Goal: Check status: Check status

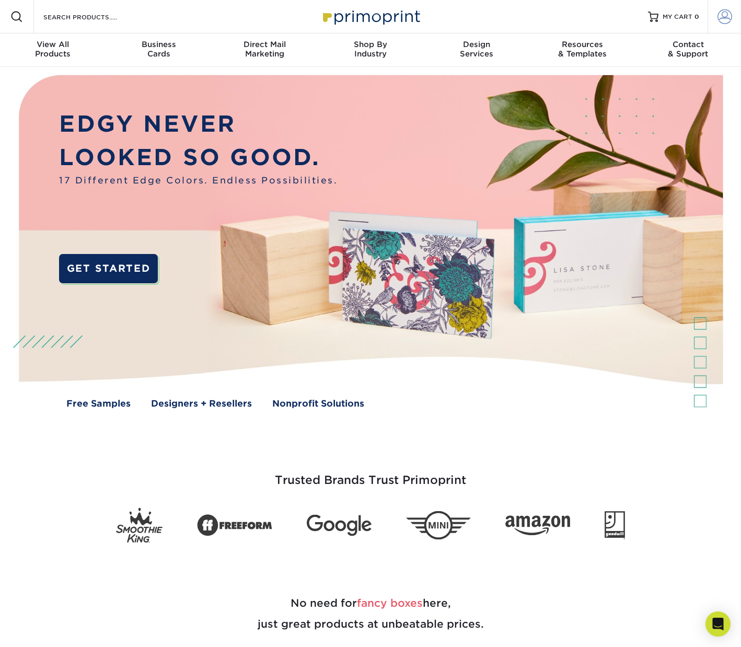
click at [723, 15] on span at bounding box center [724, 16] width 15 height 15
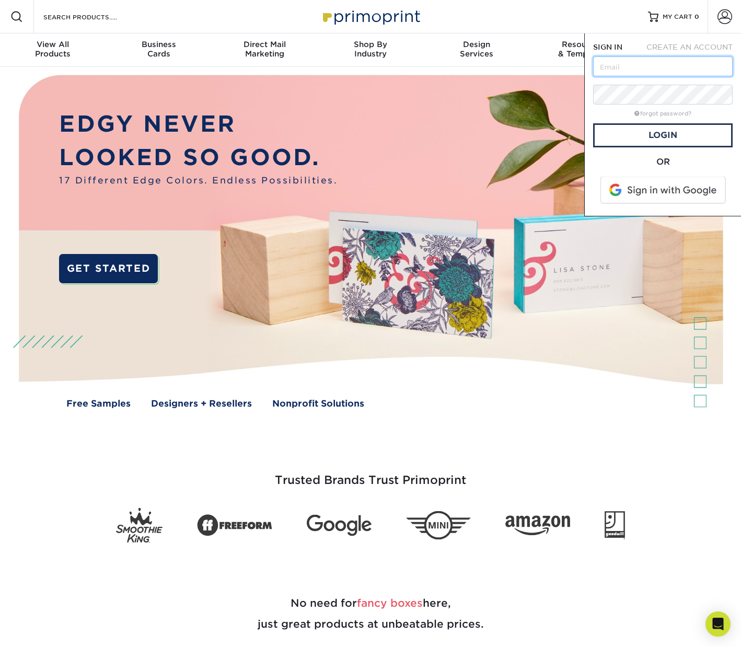
click at [671, 62] on input "text" at bounding box center [662, 66] width 139 height 20
type input "create@princecustoms.com"
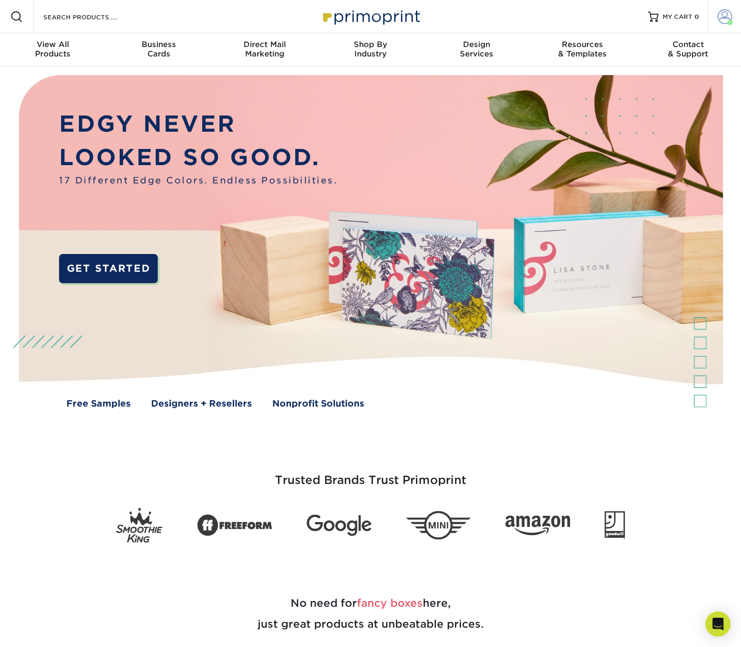
click at [725, 13] on span at bounding box center [724, 16] width 15 height 15
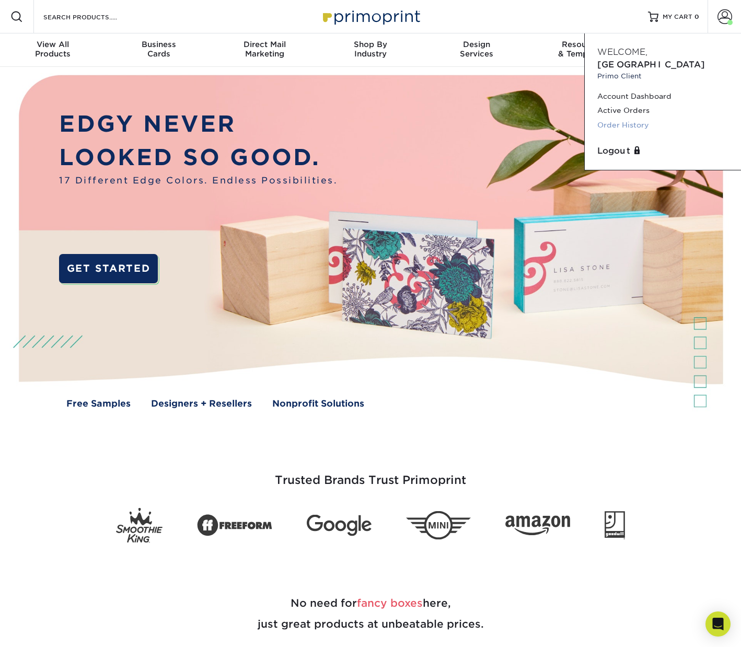
click at [636, 118] on link "Order History" at bounding box center [662, 125] width 131 height 14
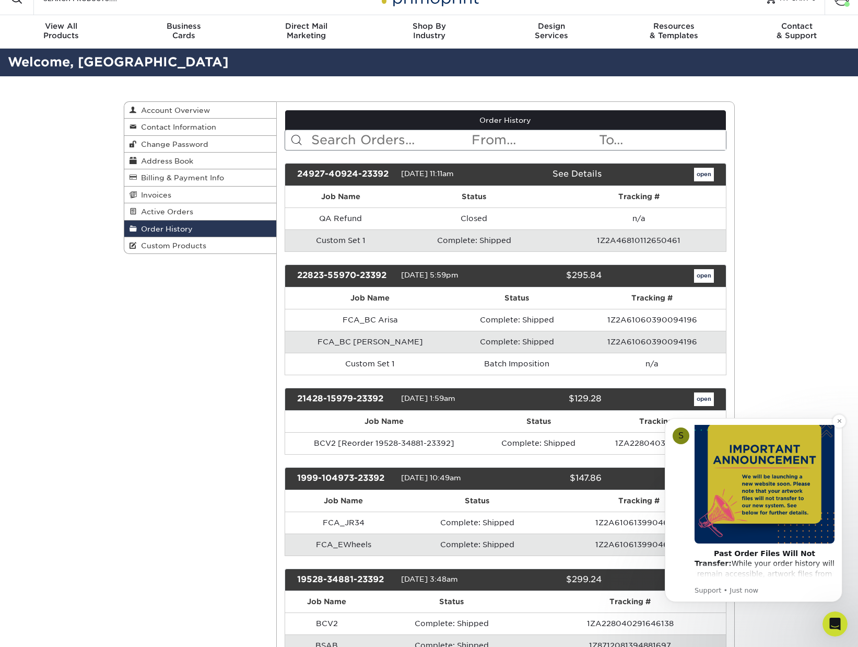
scroll to position [69, 0]
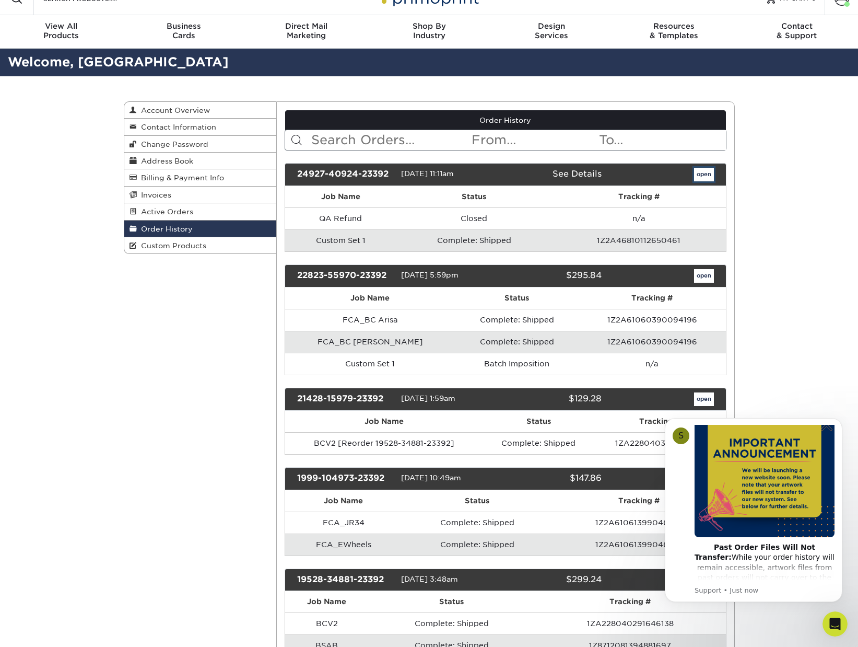
click at [703, 178] on link "open" at bounding box center [704, 175] width 20 height 14
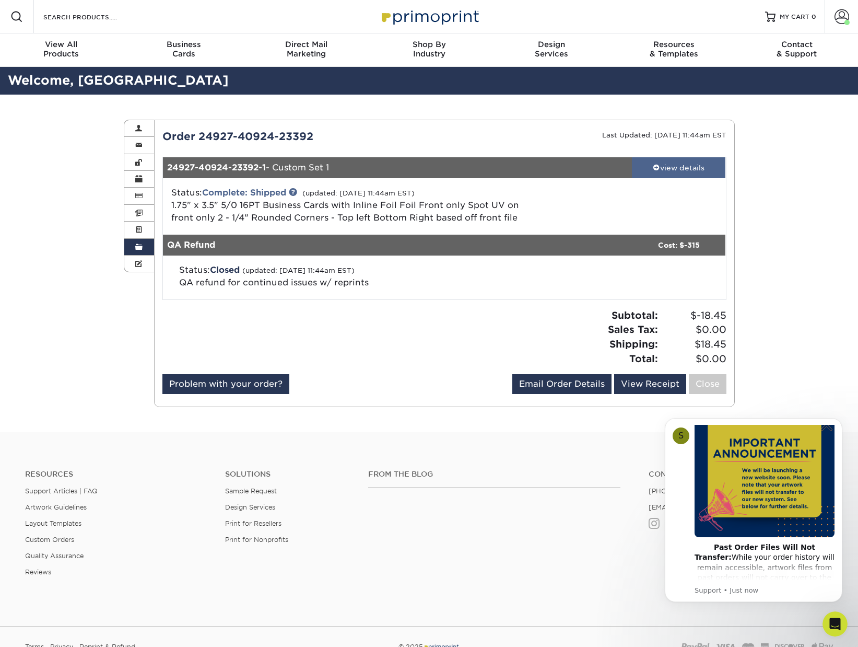
click at [663, 169] on div "view details" at bounding box center [679, 167] width 94 height 10
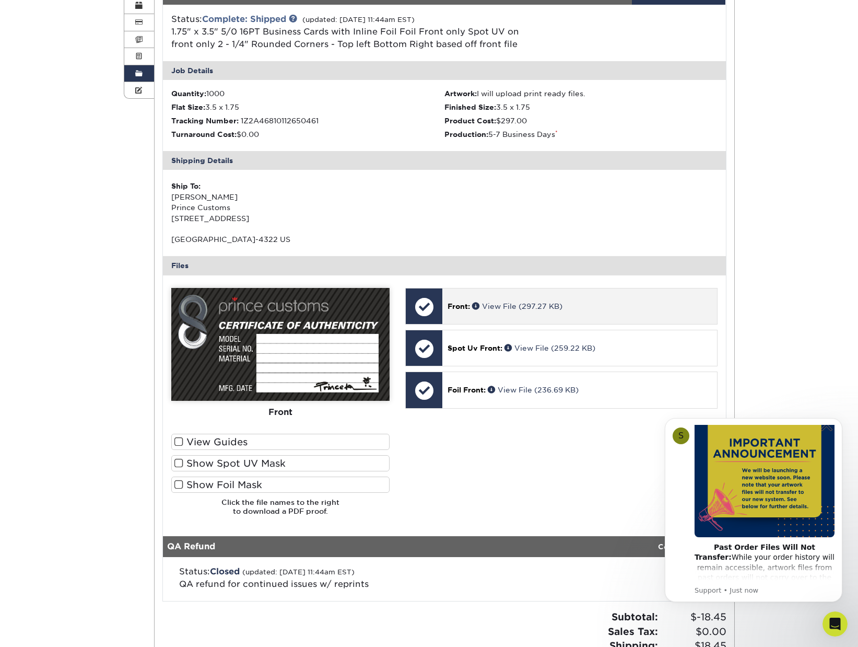
scroll to position [175, 0]
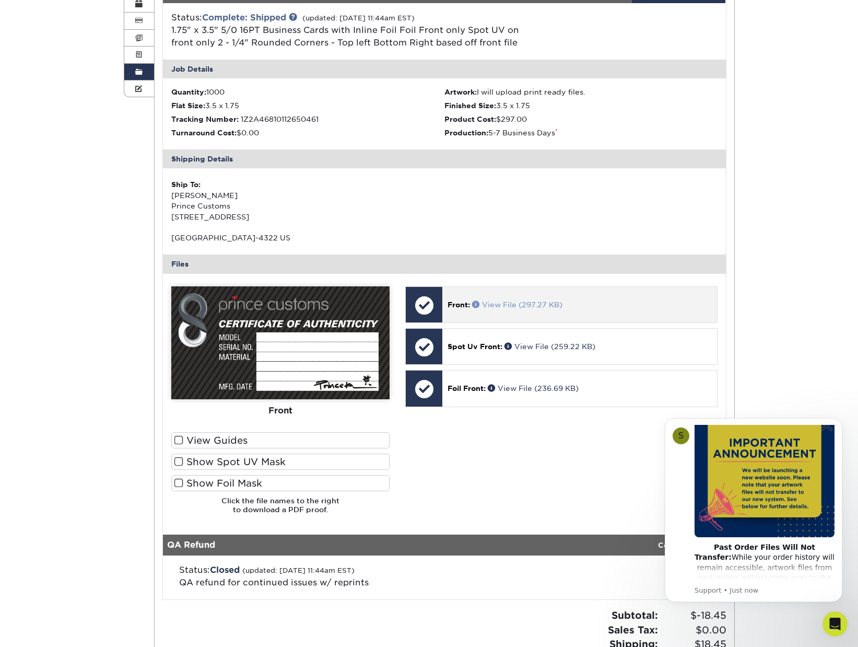
click at [477, 302] on span at bounding box center [477, 303] width 10 height 7
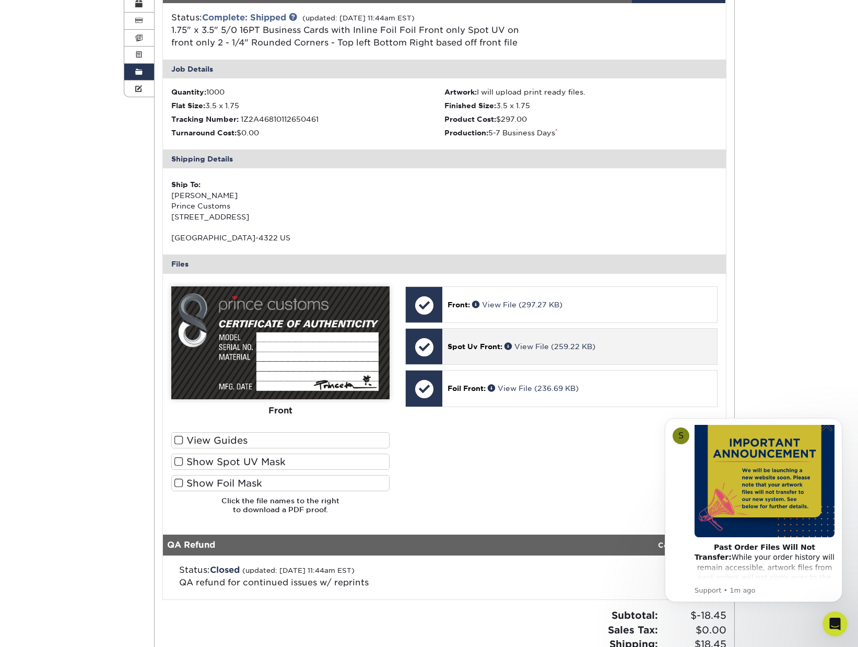
click at [459, 348] on span "Spot Uv Front:" at bounding box center [475, 346] width 55 height 8
click at [510, 343] on span at bounding box center [510, 345] width 10 height 7
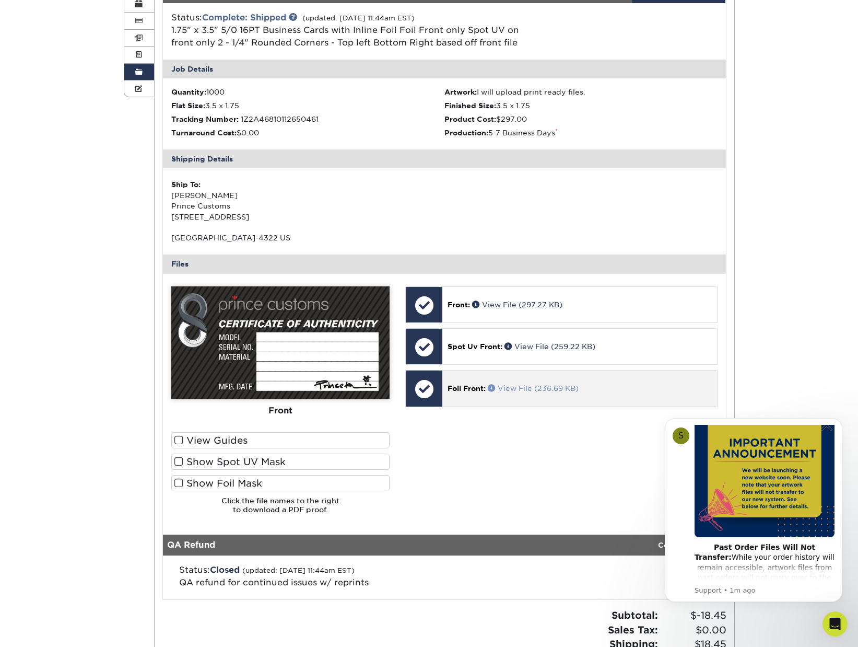
click at [490, 387] on span at bounding box center [493, 387] width 10 height 7
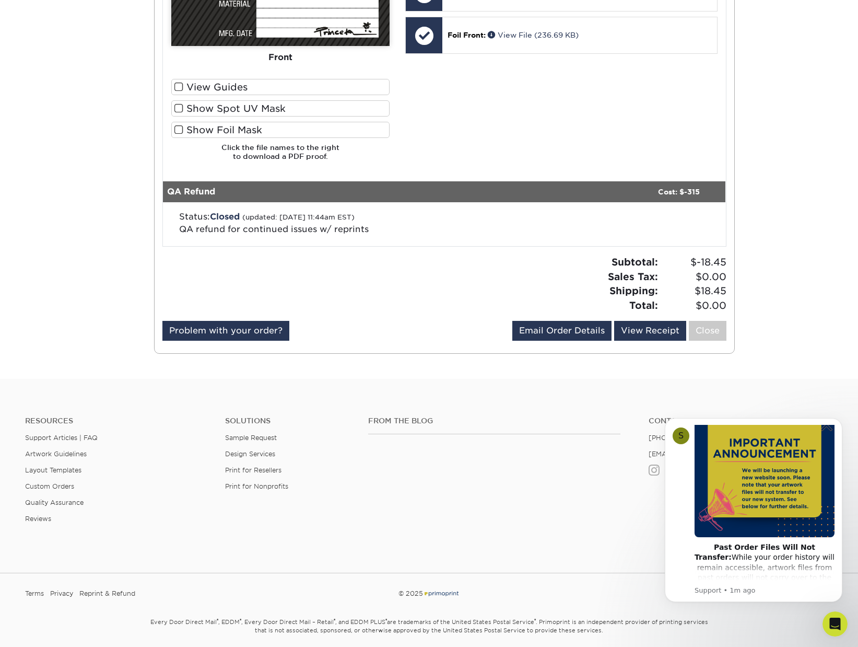
scroll to position [540, 0]
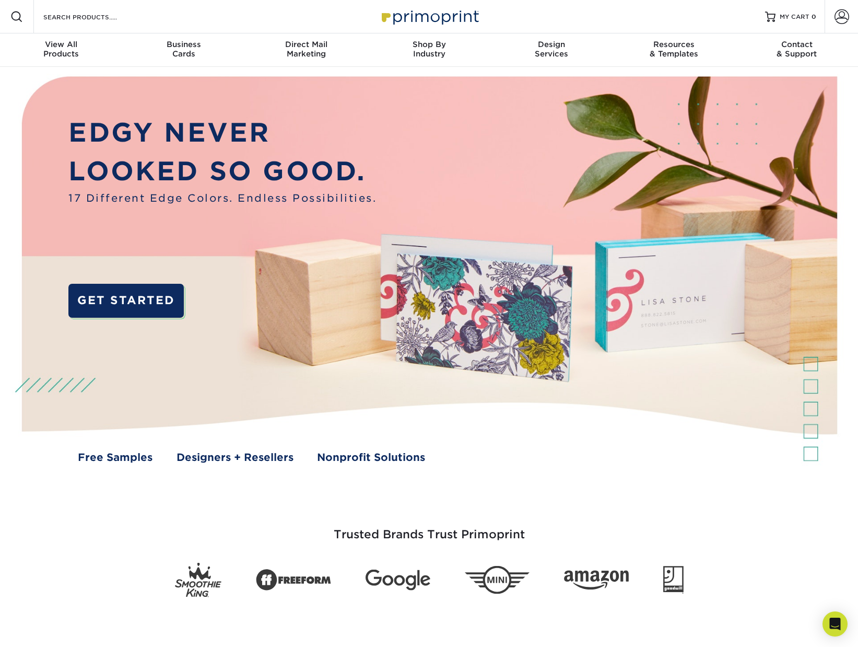
scroll to position [3, 0]
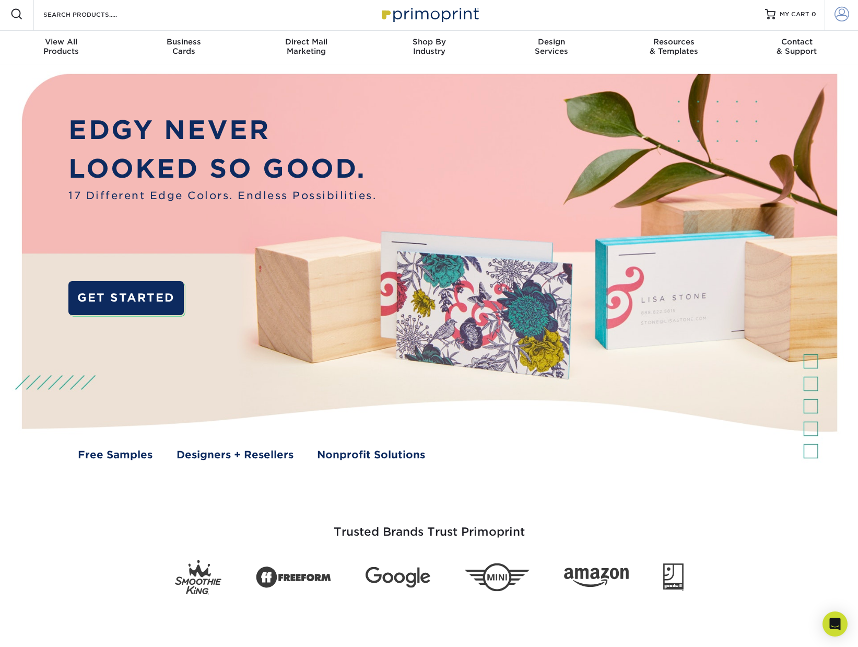
click at [844, 11] on span at bounding box center [842, 14] width 15 height 15
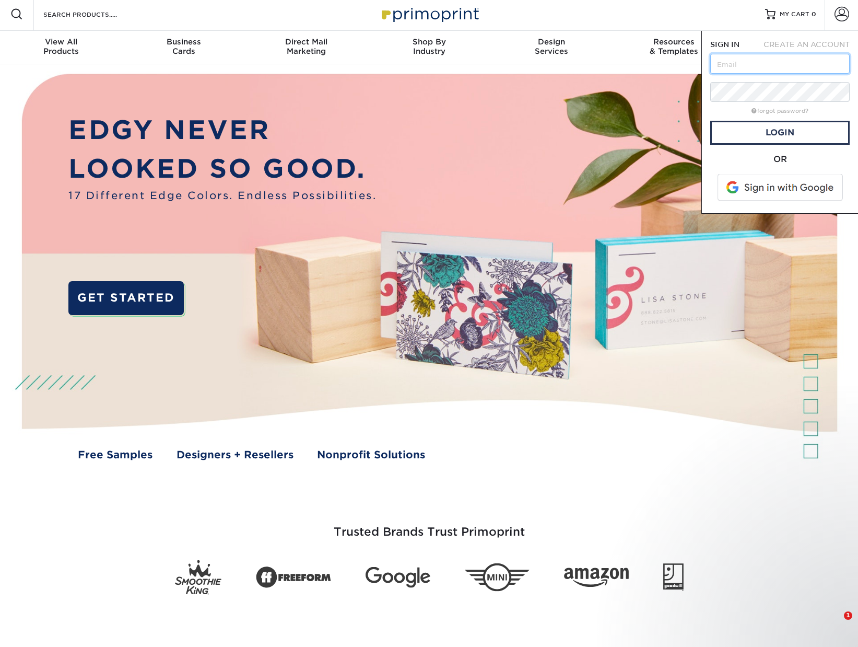
click at [792, 57] on input "text" at bounding box center [779, 64] width 139 height 20
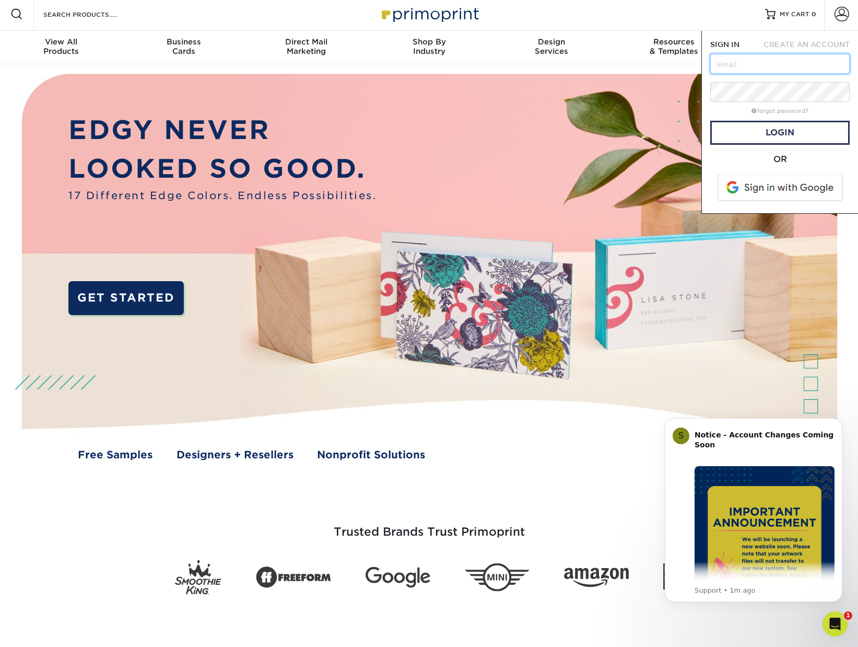
scroll to position [0, 0]
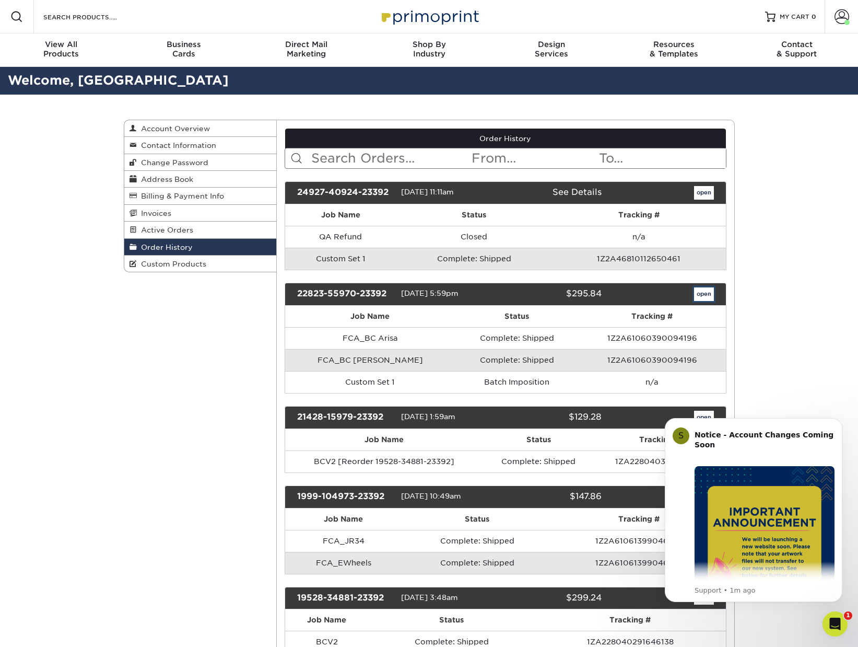
click at [707, 293] on link "open" at bounding box center [704, 294] width 20 height 14
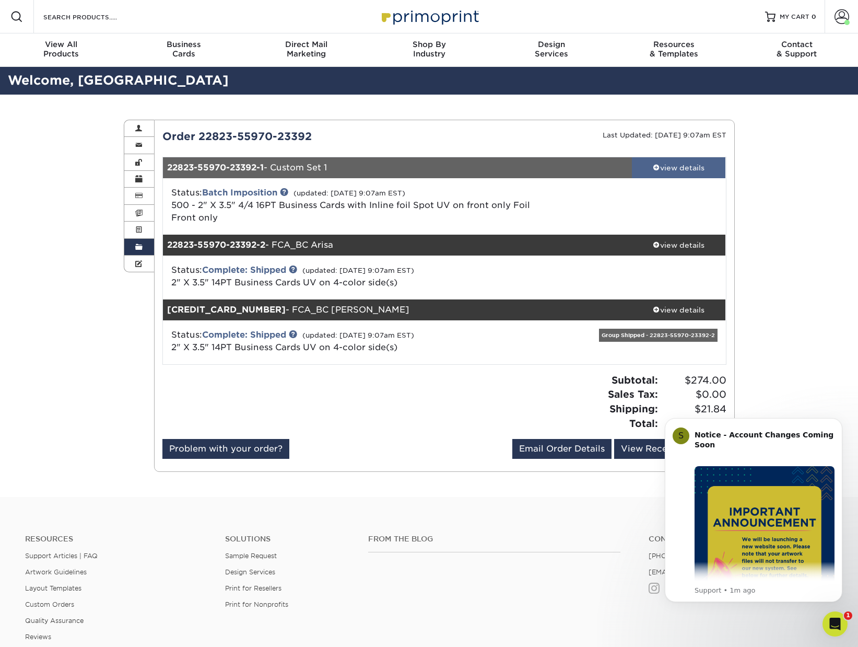
click at [674, 166] on div "view details" at bounding box center [679, 167] width 94 height 10
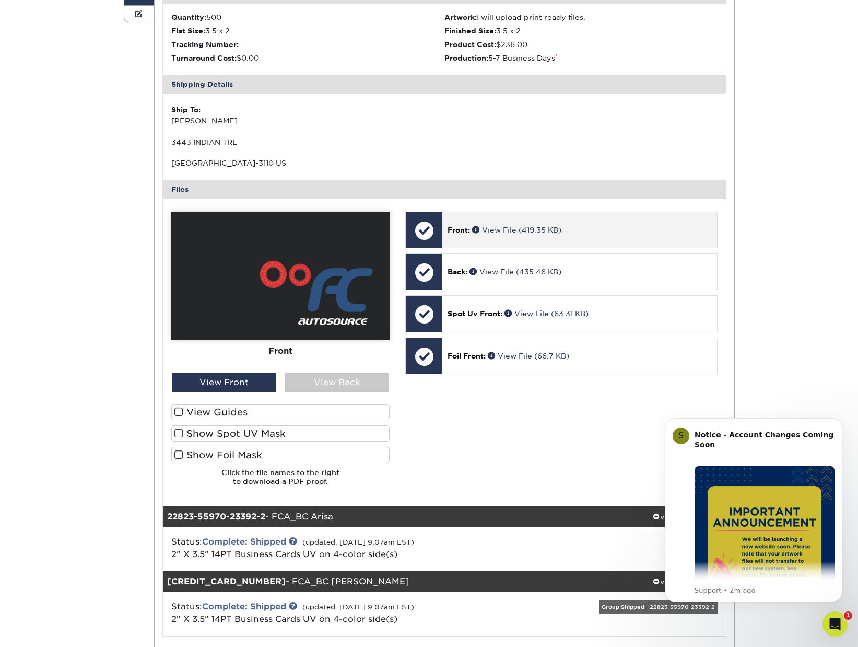
scroll to position [256, 0]
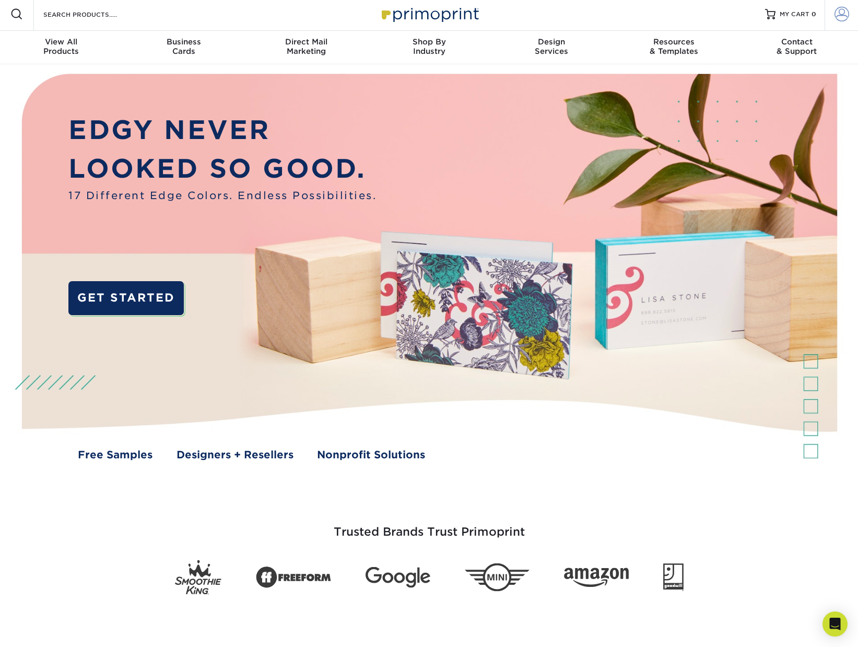
click at [845, 15] on span at bounding box center [842, 14] width 15 height 15
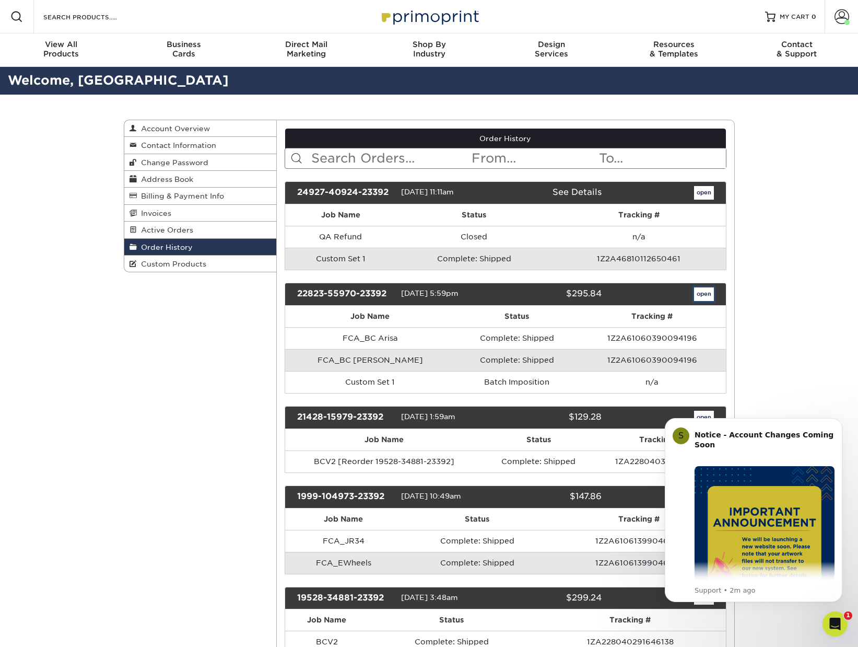
click at [707, 297] on link "open" at bounding box center [704, 294] width 20 height 14
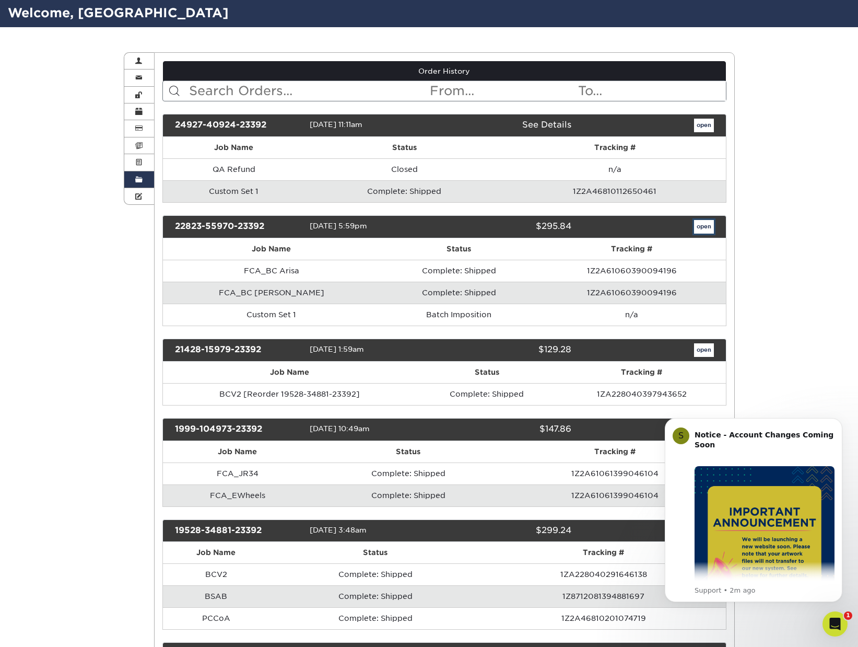
scroll to position [68, 0]
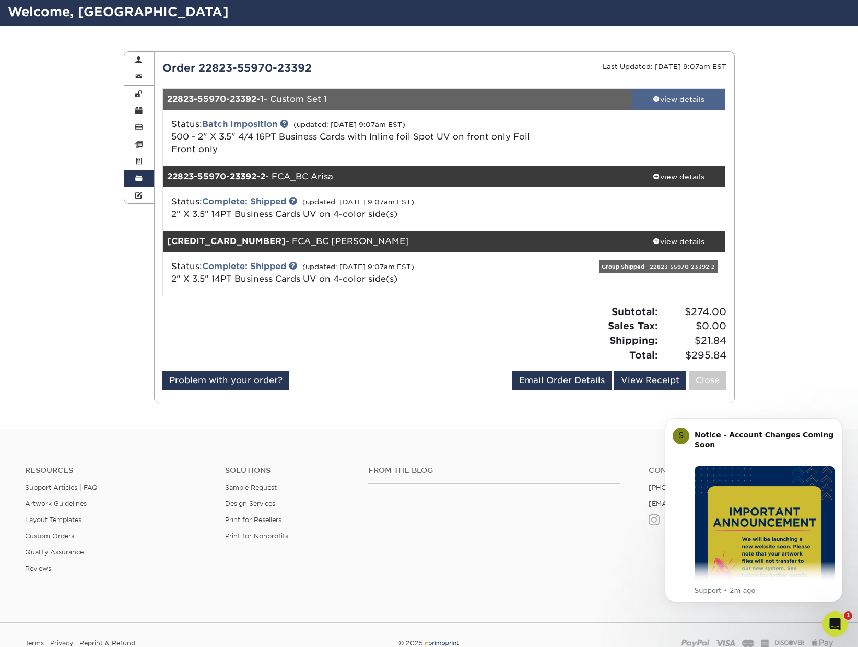
click at [659, 97] on div "view details" at bounding box center [679, 99] width 94 height 10
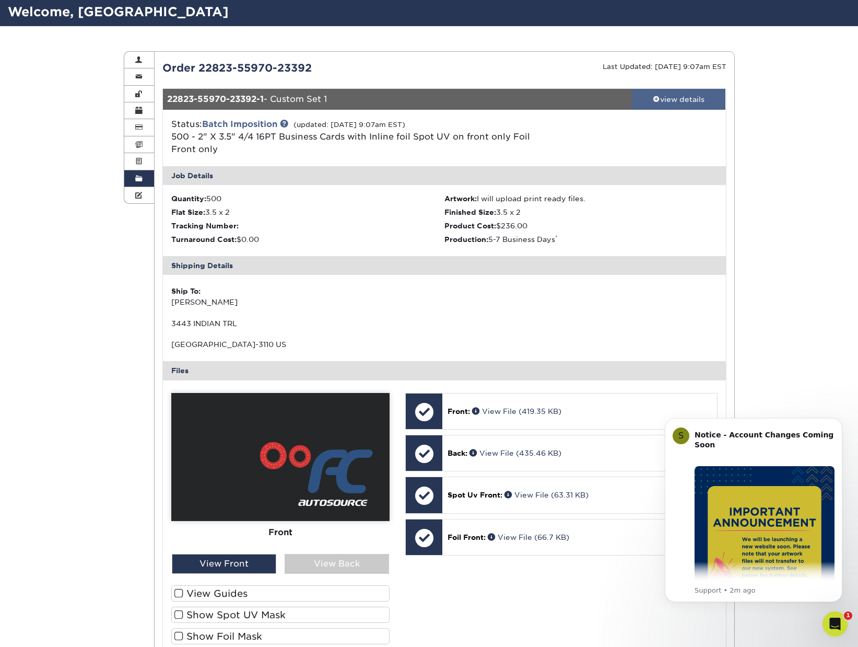
click at [659, 97] on div "view details" at bounding box center [679, 99] width 94 height 10
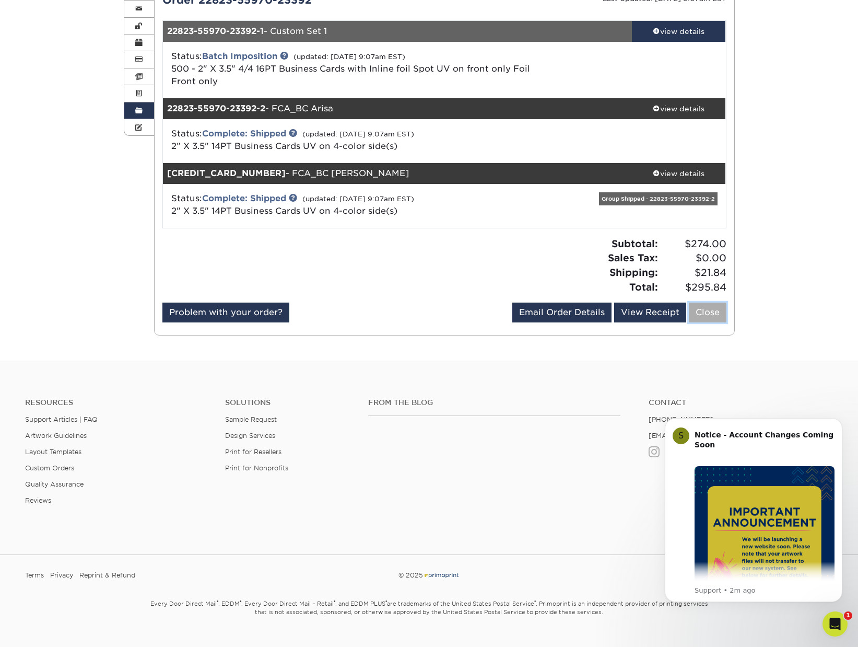
scroll to position [0, 0]
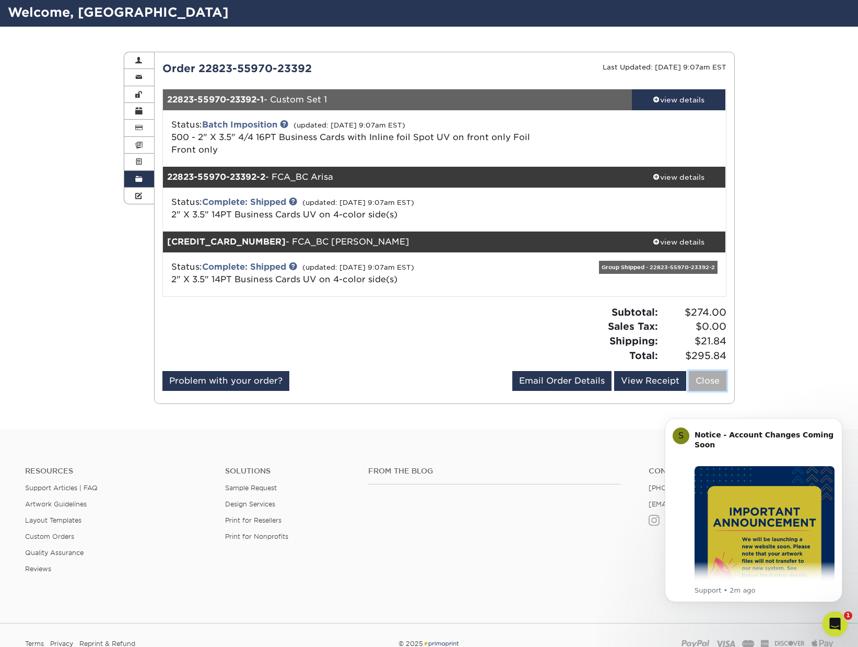
click at [713, 371] on link "Close" at bounding box center [708, 381] width 38 height 20
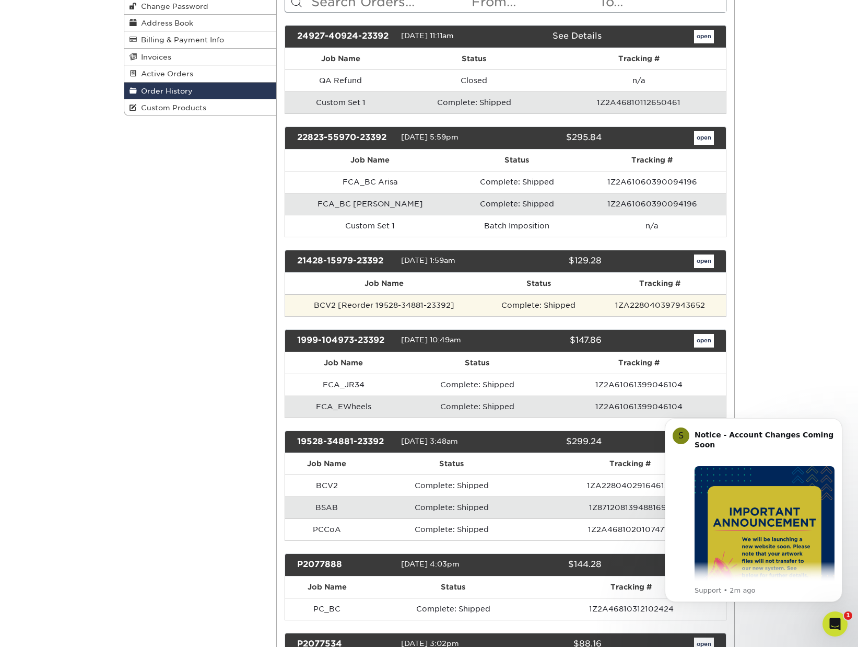
scroll to position [157, 0]
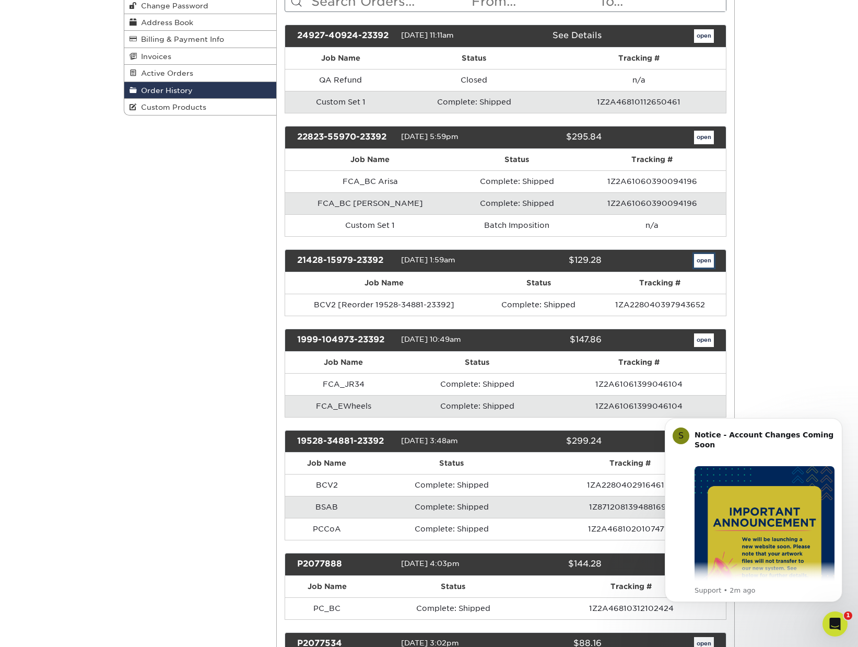
click at [705, 264] on link "open" at bounding box center [704, 261] width 20 height 14
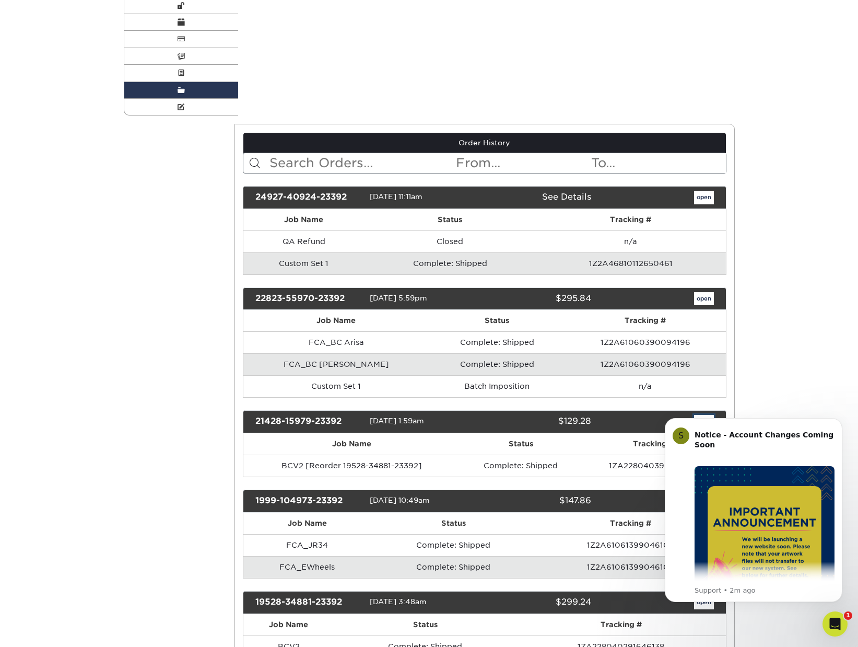
scroll to position [0, 0]
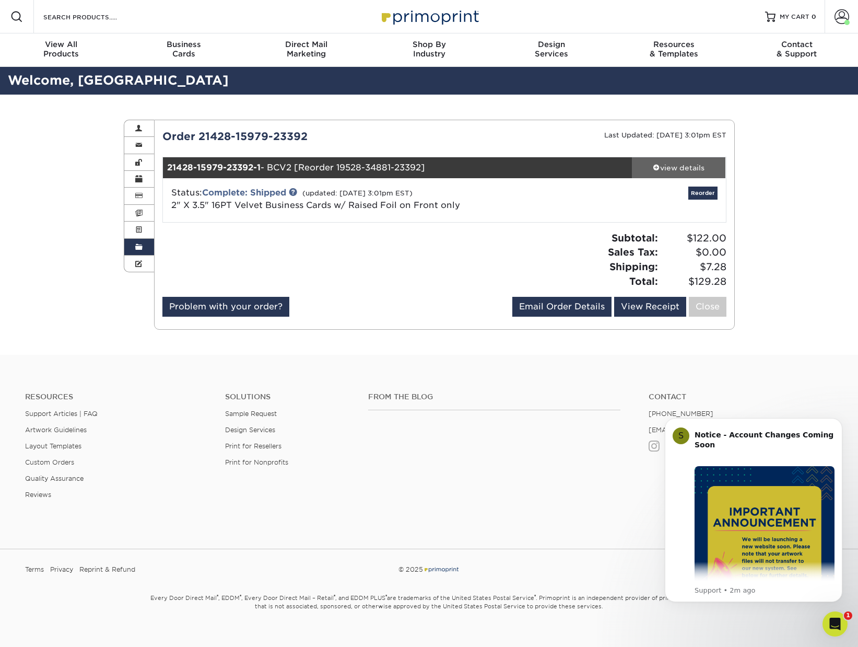
click at [685, 167] on div "view details" at bounding box center [679, 167] width 94 height 10
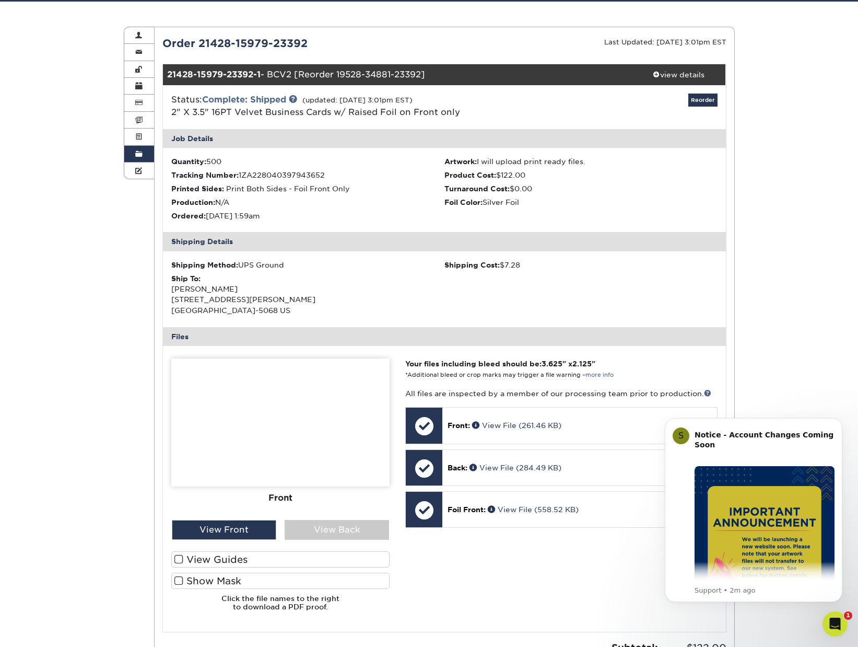
scroll to position [95, 0]
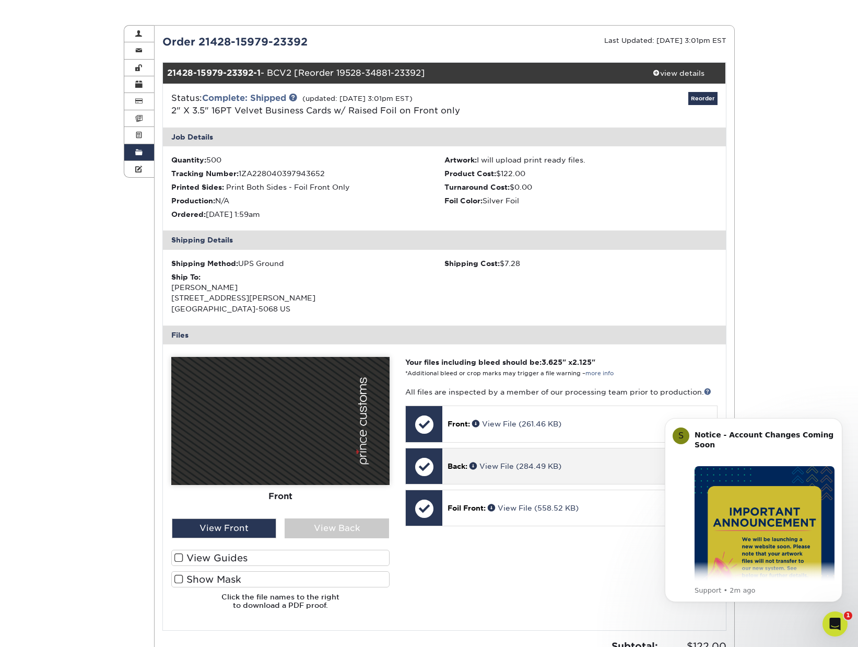
click at [611, 466] on p "Back: View File (284.49 KB)" at bounding box center [580, 466] width 264 height 10
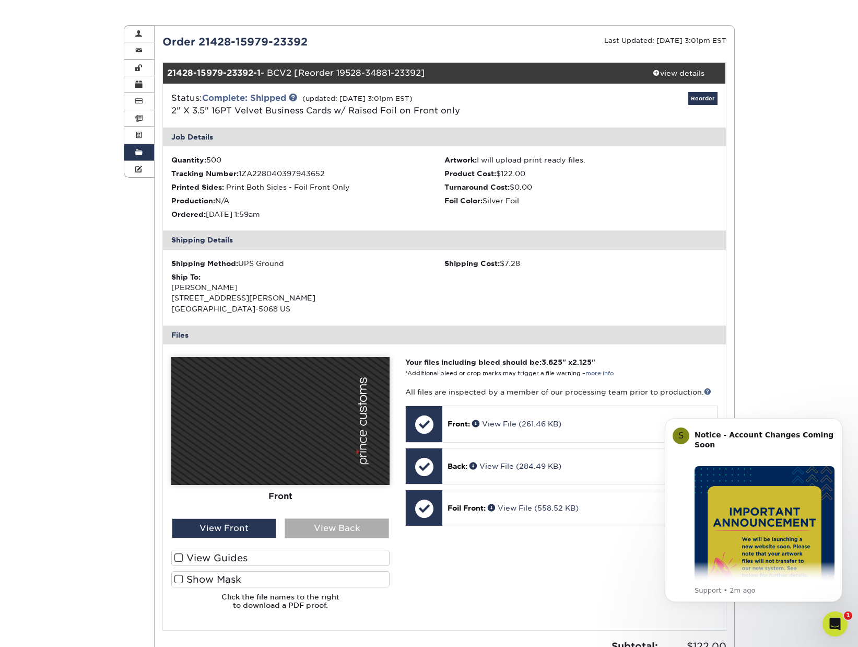
click at [338, 529] on div "View Back" at bounding box center [337, 528] width 104 height 20
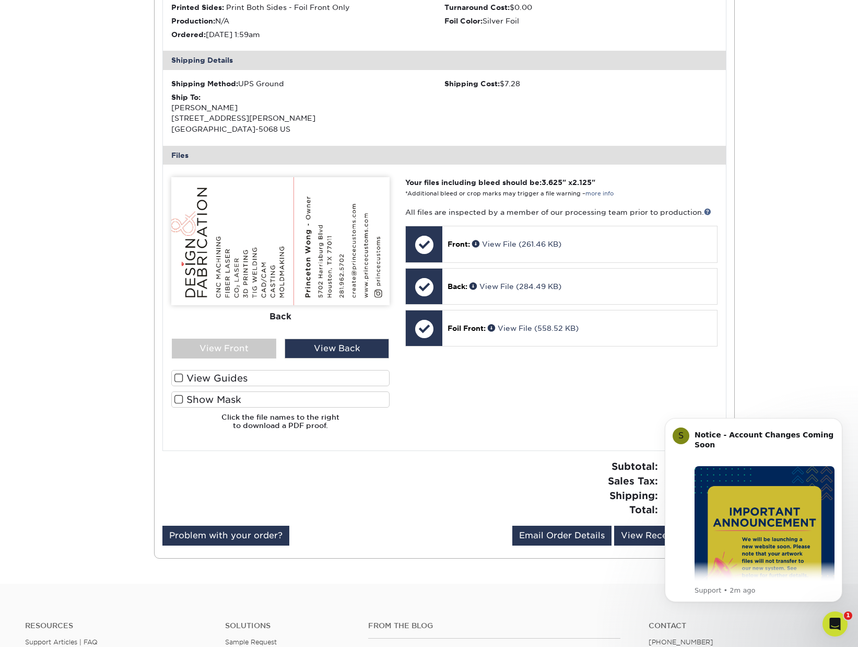
scroll to position [275, 0]
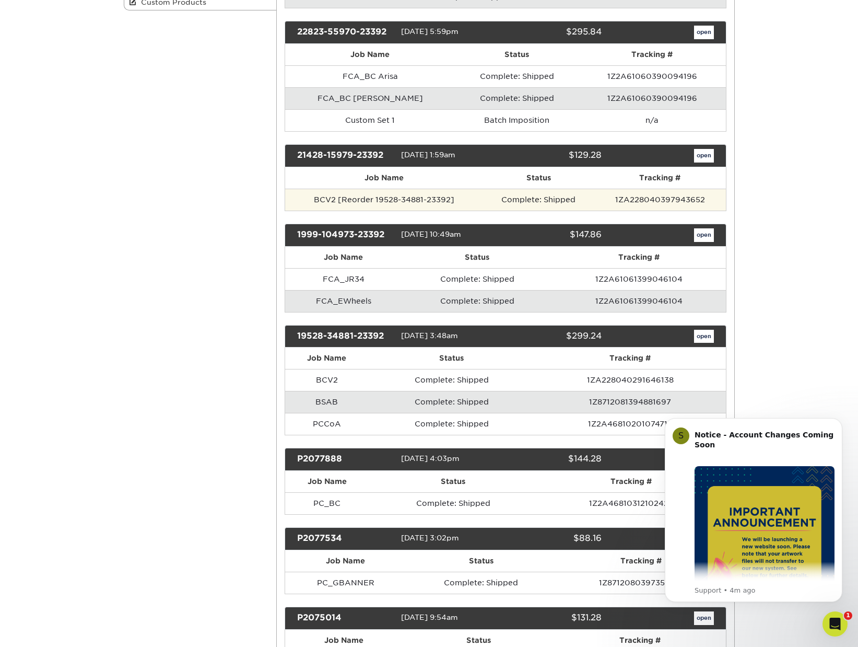
scroll to position [267, 0]
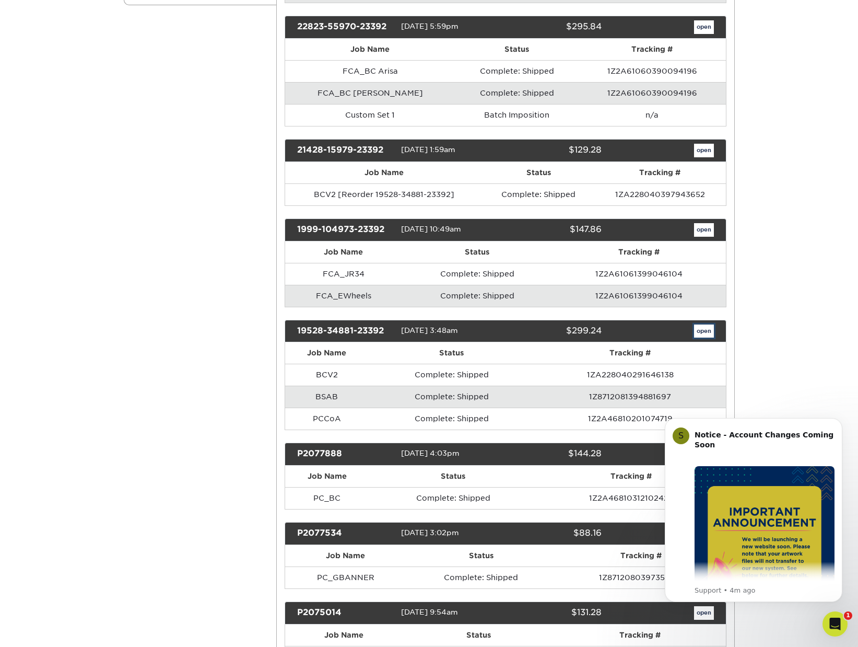
click at [699, 331] on link "open" at bounding box center [704, 331] width 20 height 14
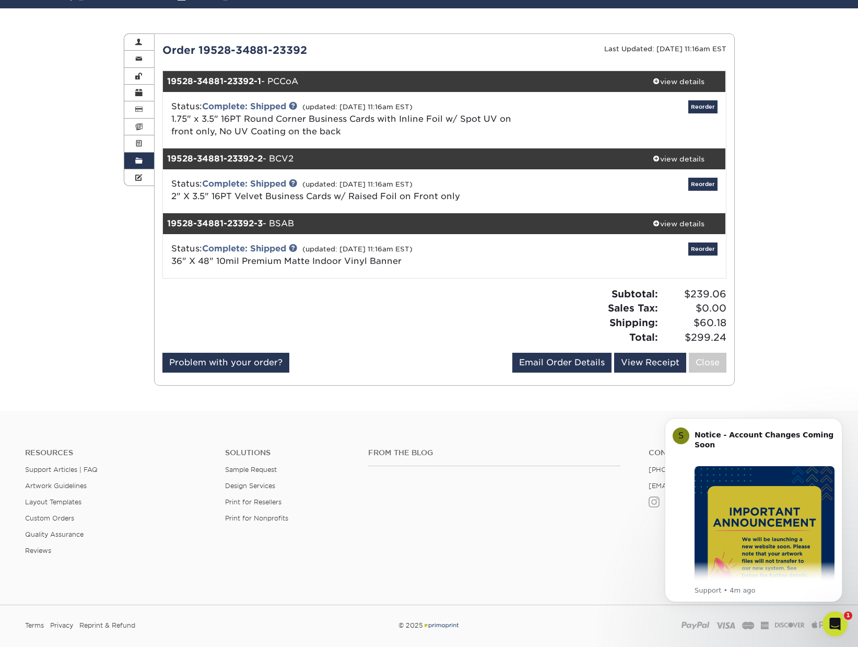
scroll to position [80, 0]
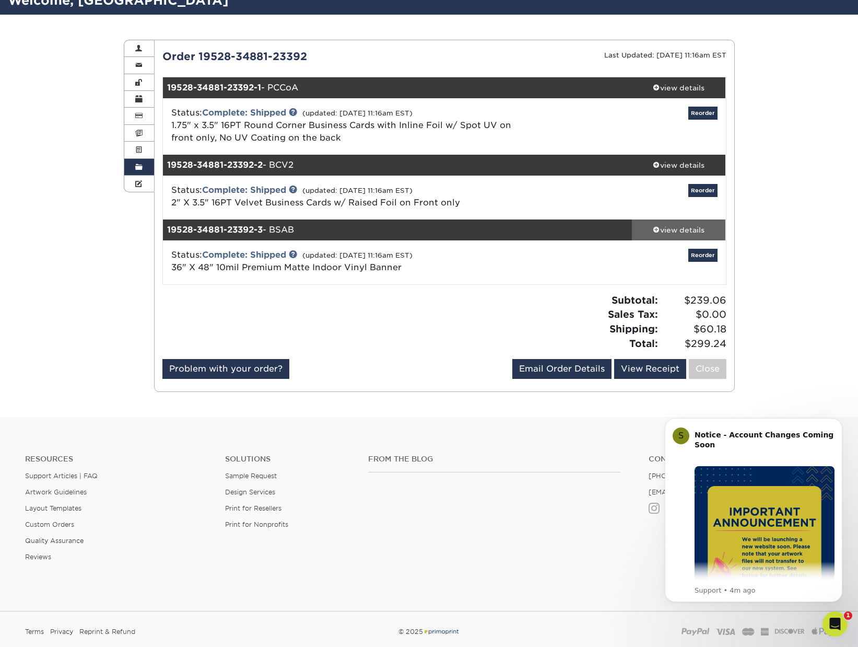
click at [684, 233] on div "view details" at bounding box center [679, 230] width 94 height 10
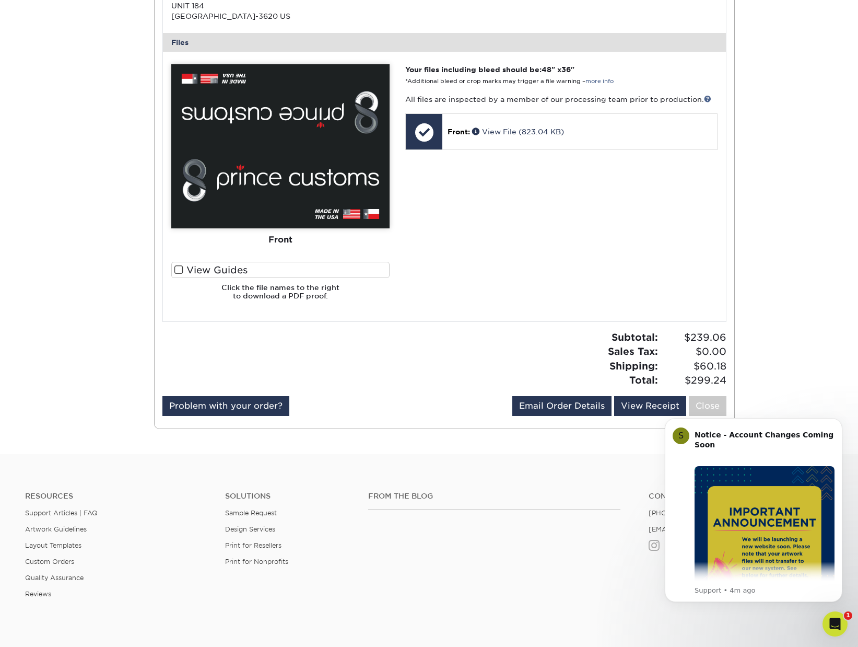
scroll to position [652, 0]
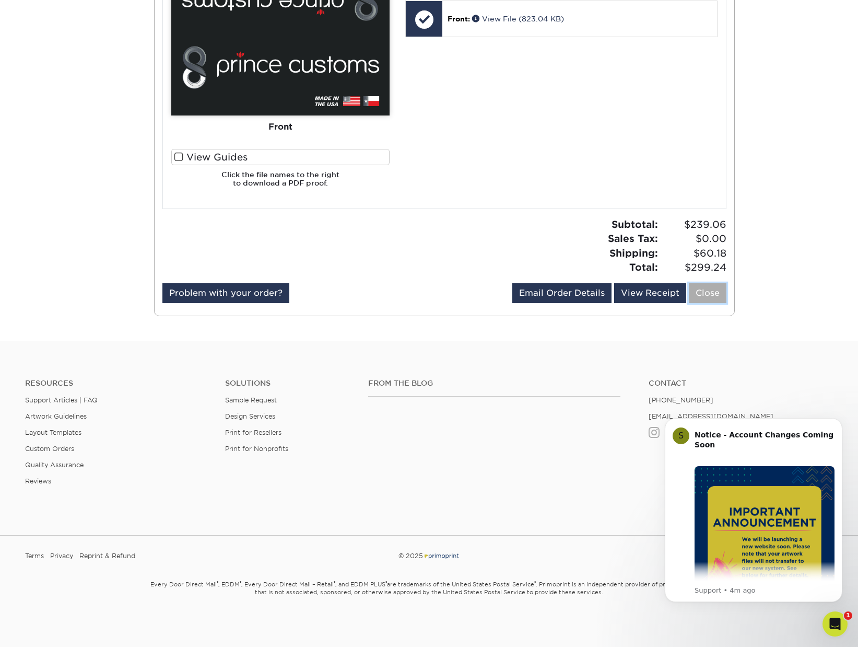
click at [702, 291] on link "Close" at bounding box center [708, 293] width 38 height 20
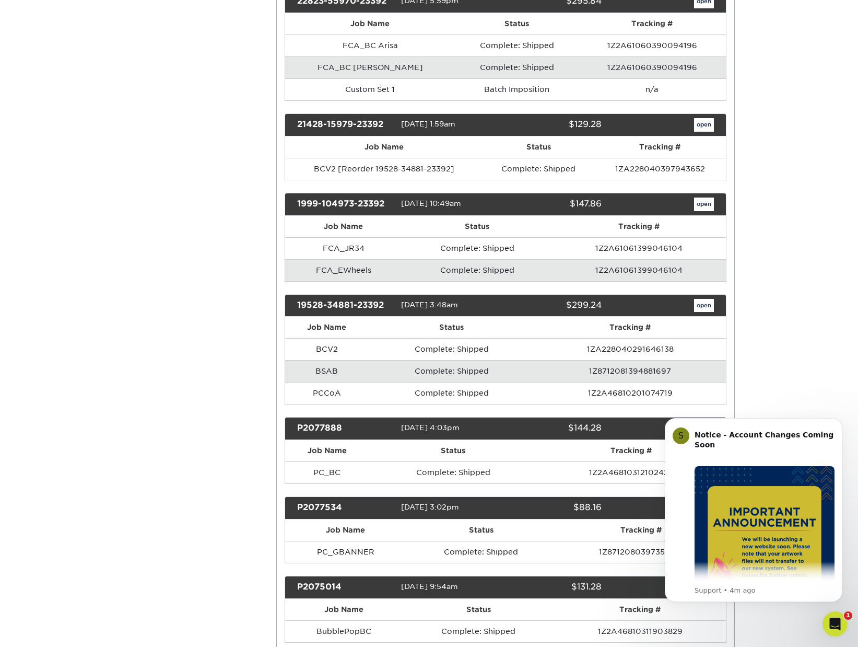
scroll to position [0, 0]
